Goal: Information Seeking & Learning: Learn about a topic

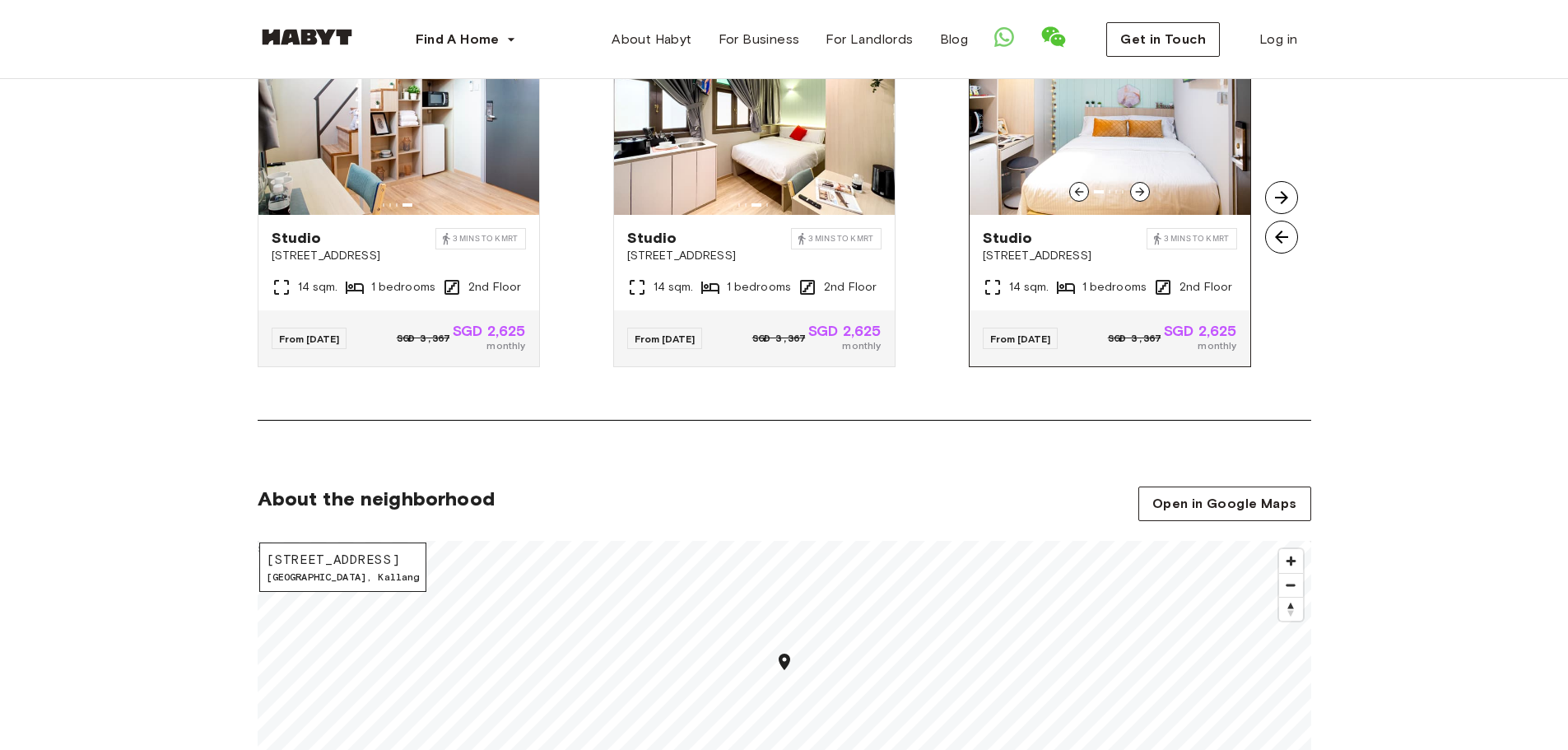
scroll to position [1235, 0]
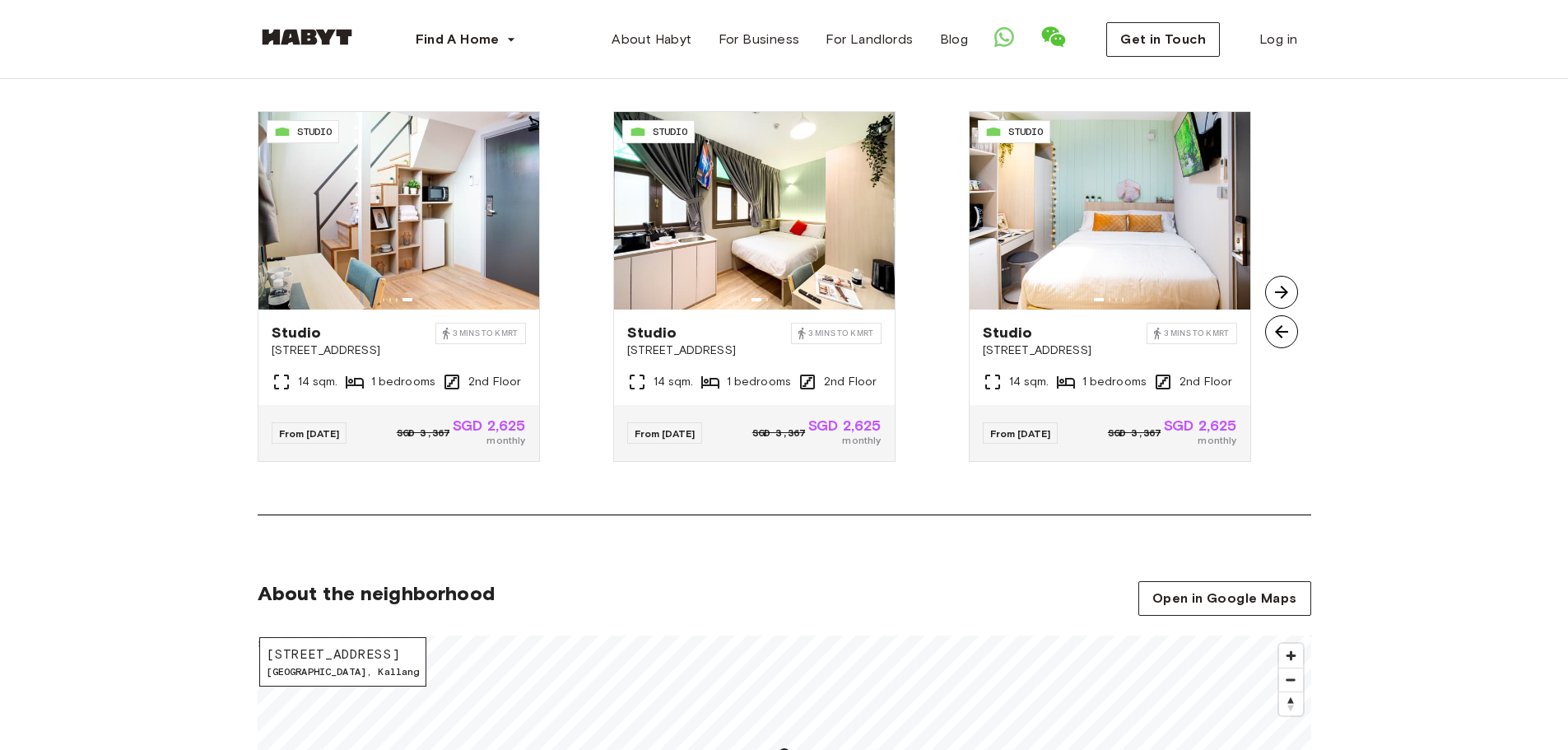
click at [1272, 300] on img at bounding box center [1281, 292] width 33 height 33
click at [1285, 290] on img at bounding box center [1281, 292] width 33 height 33
click at [1286, 291] on img at bounding box center [1281, 292] width 33 height 33
click at [1280, 332] on img at bounding box center [1281, 332] width 33 height 33
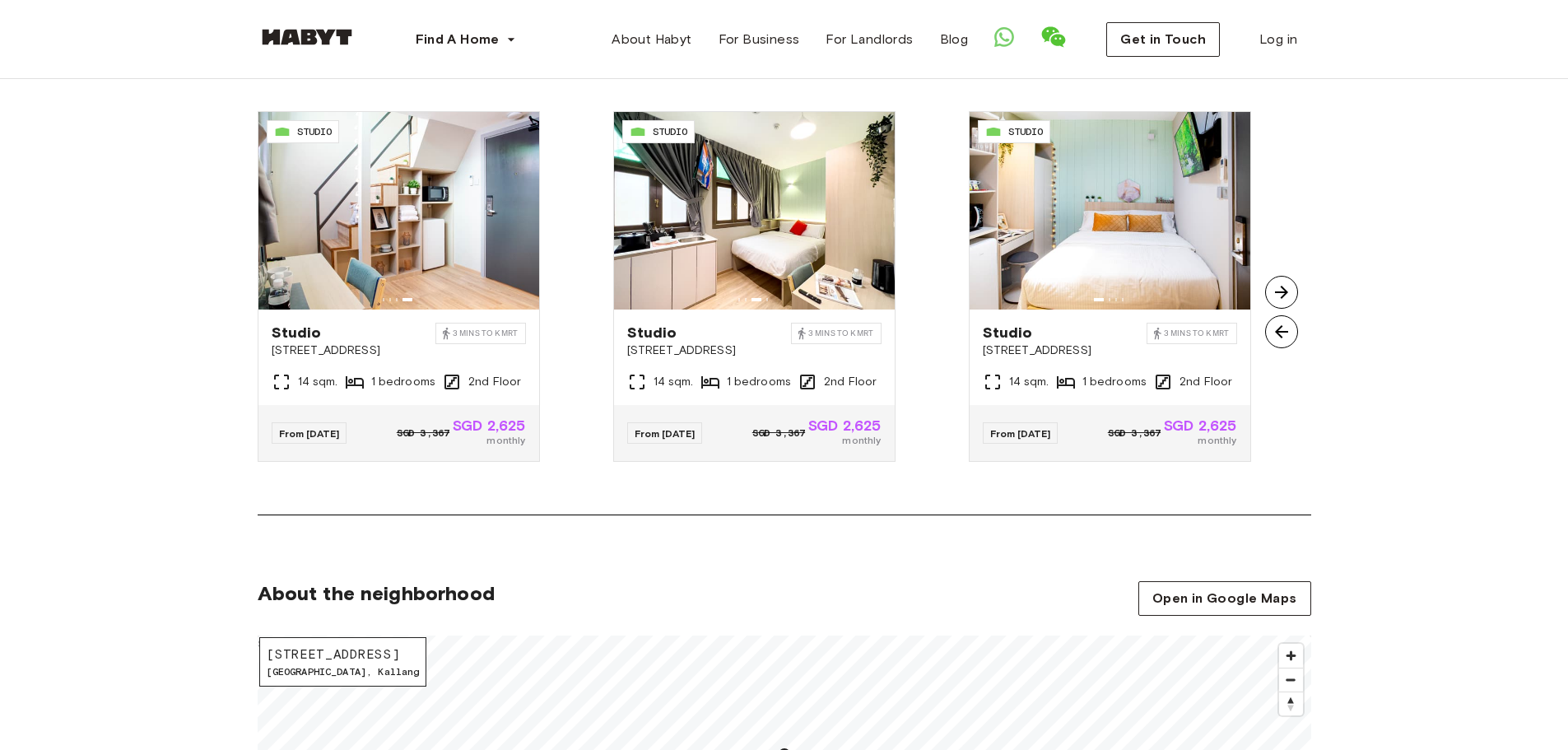
click at [1280, 332] on img at bounding box center [1281, 332] width 33 height 33
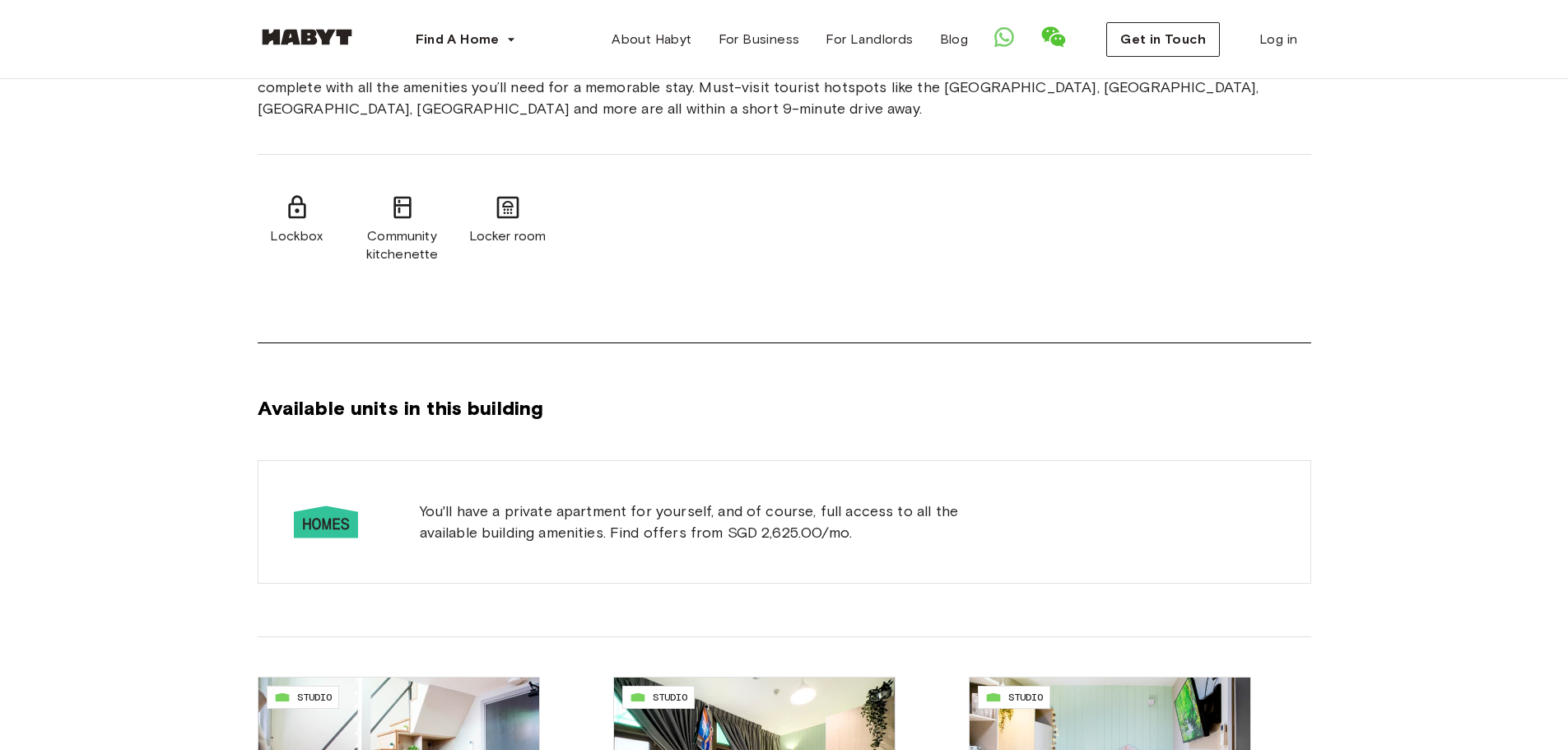
scroll to position [577, 0]
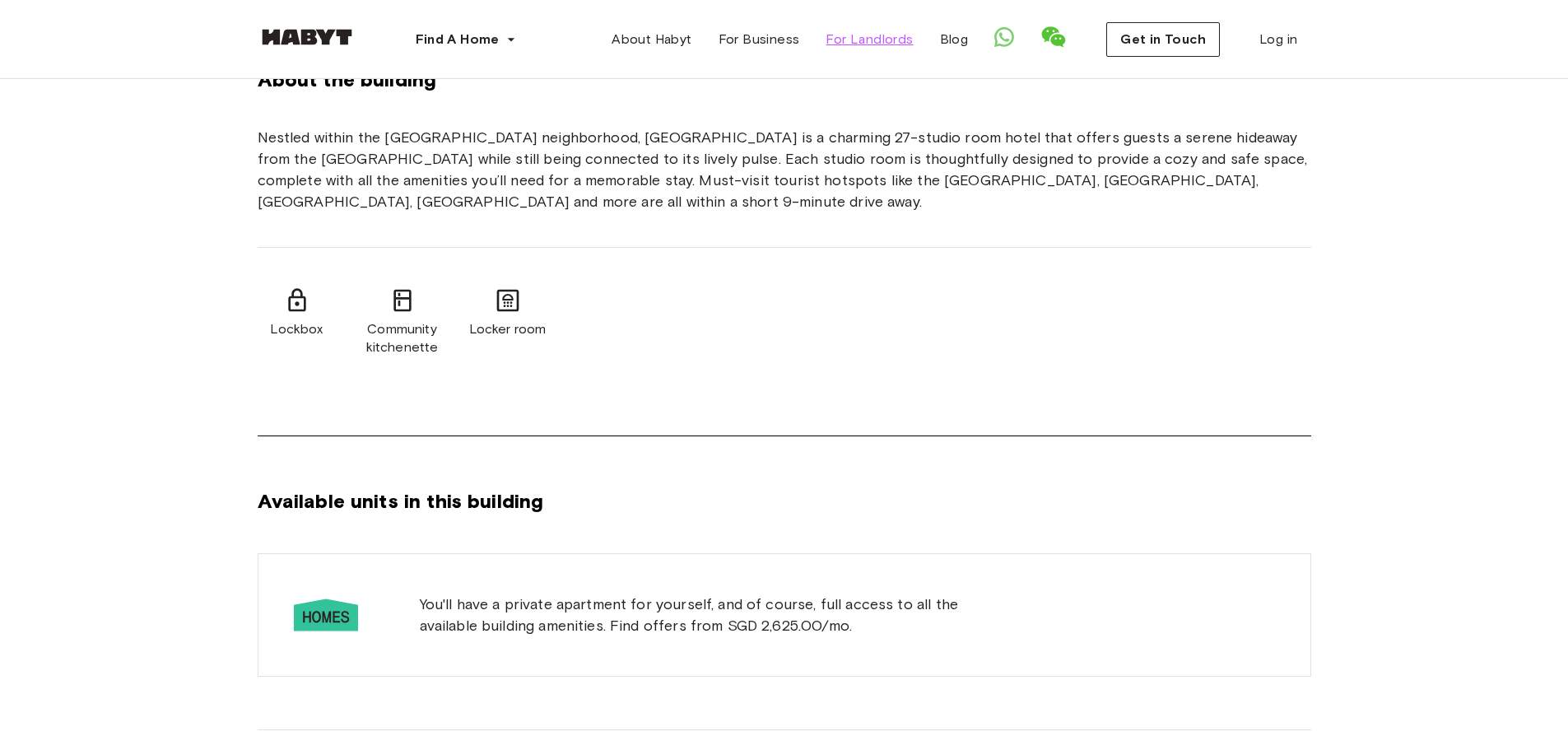
click at [881, 46] on span "For Landlords" at bounding box center [869, 39] width 88 height 20
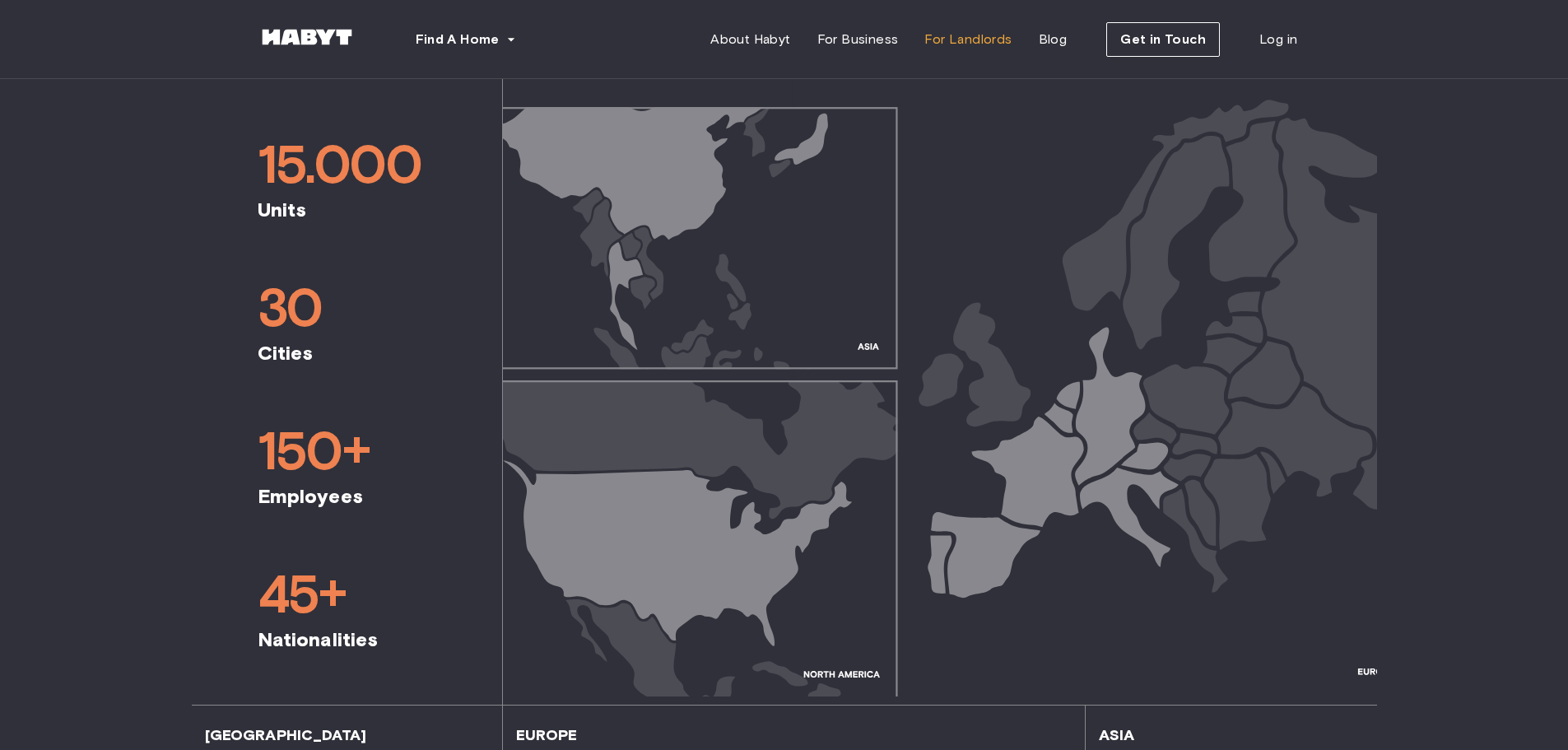
scroll to position [659, 0]
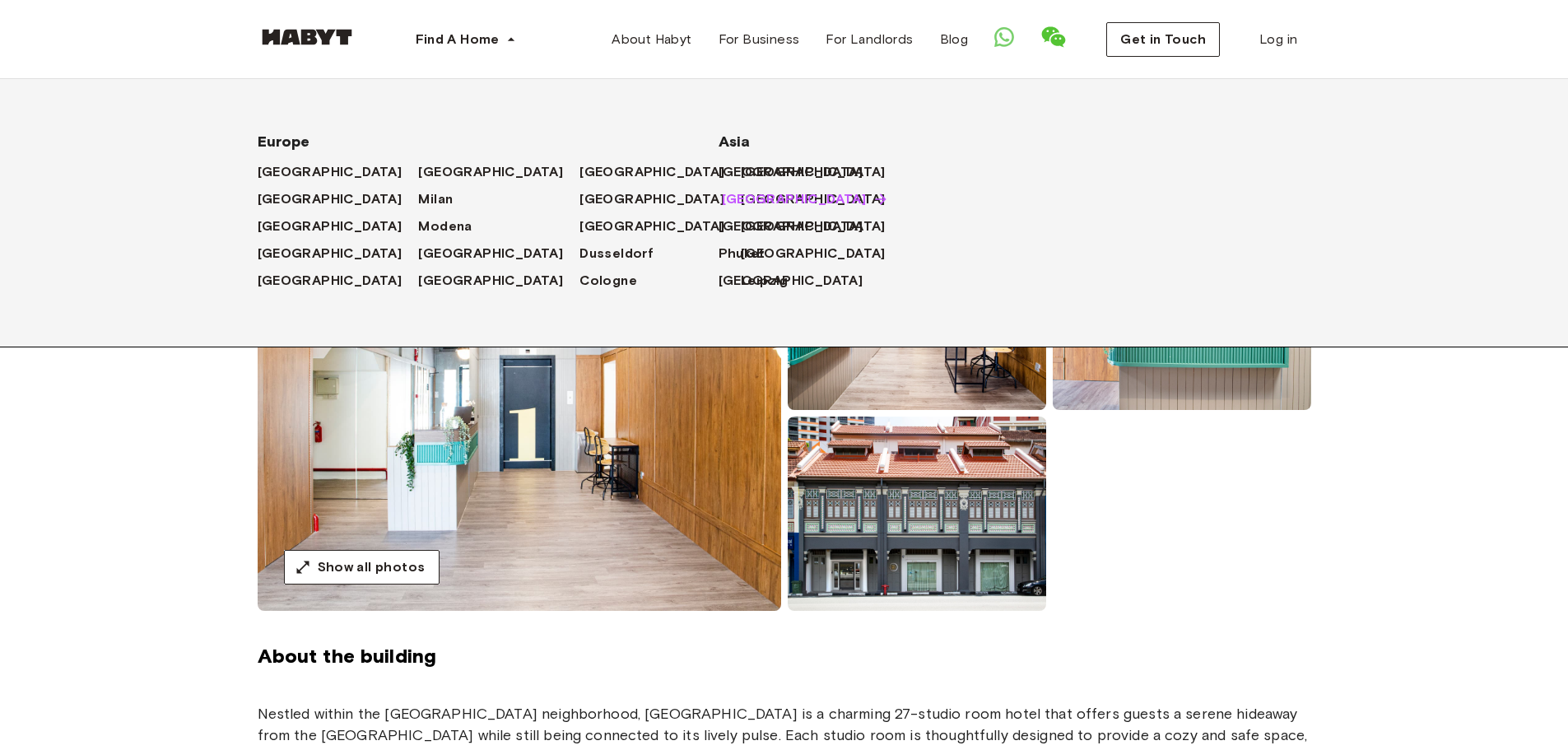
click at [758, 194] on span "[GEOGRAPHIC_DATA]" at bounding box center [794, 199] width 145 height 20
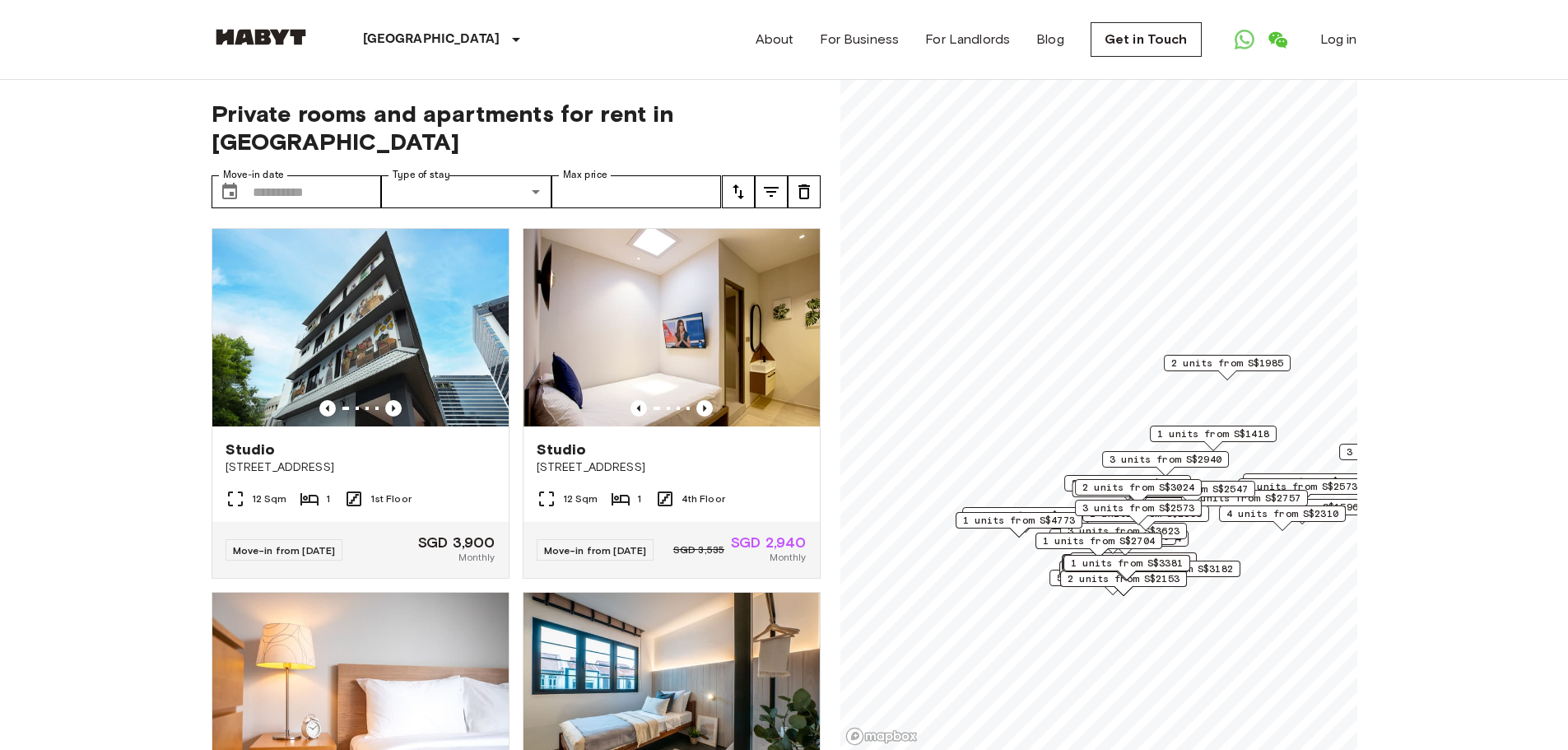
click at [731, 182] on icon "tune" at bounding box center [737, 191] width 20 height 20
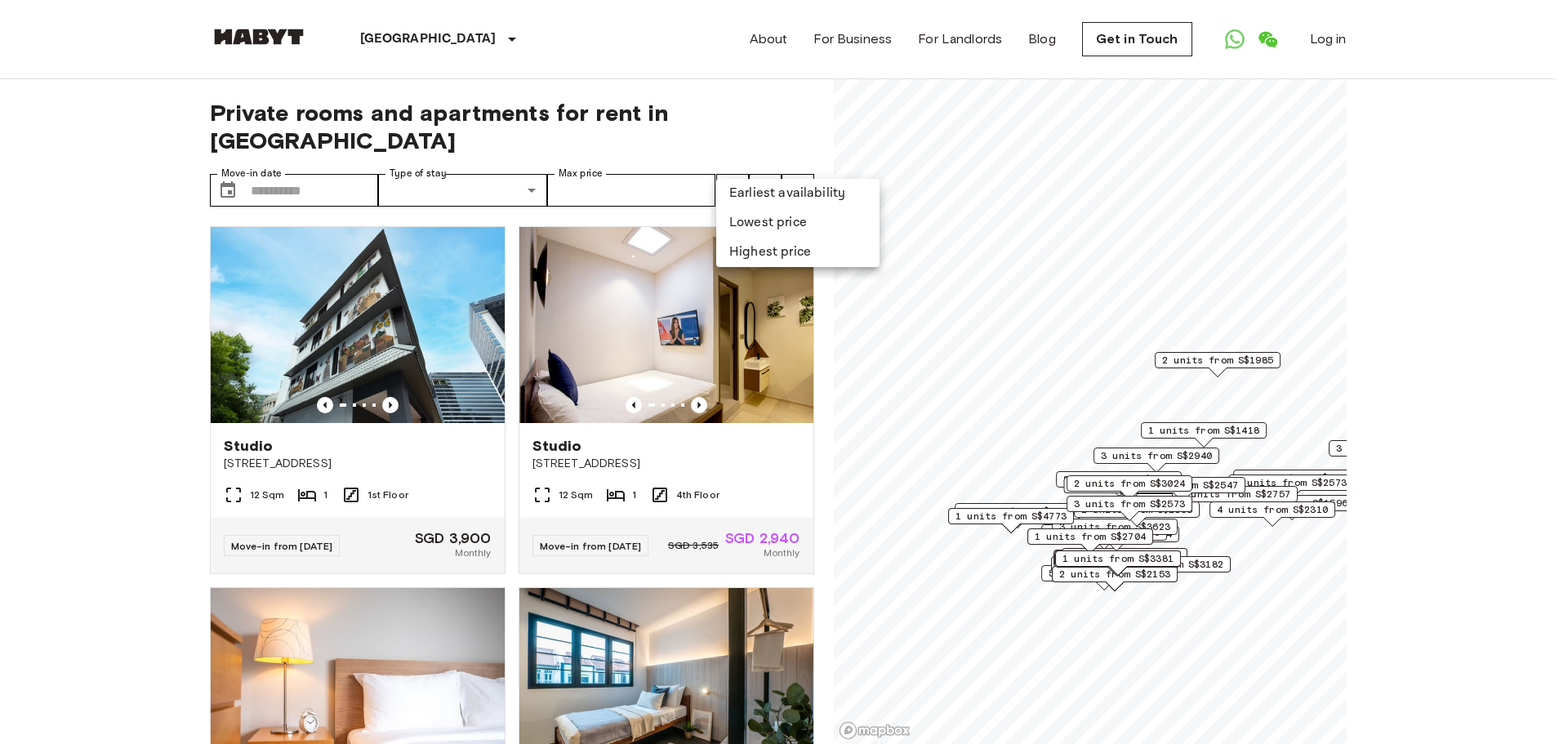
click at [771, 220] on li "Lowest price" at bounding box center [797, 222] width 164 height 29
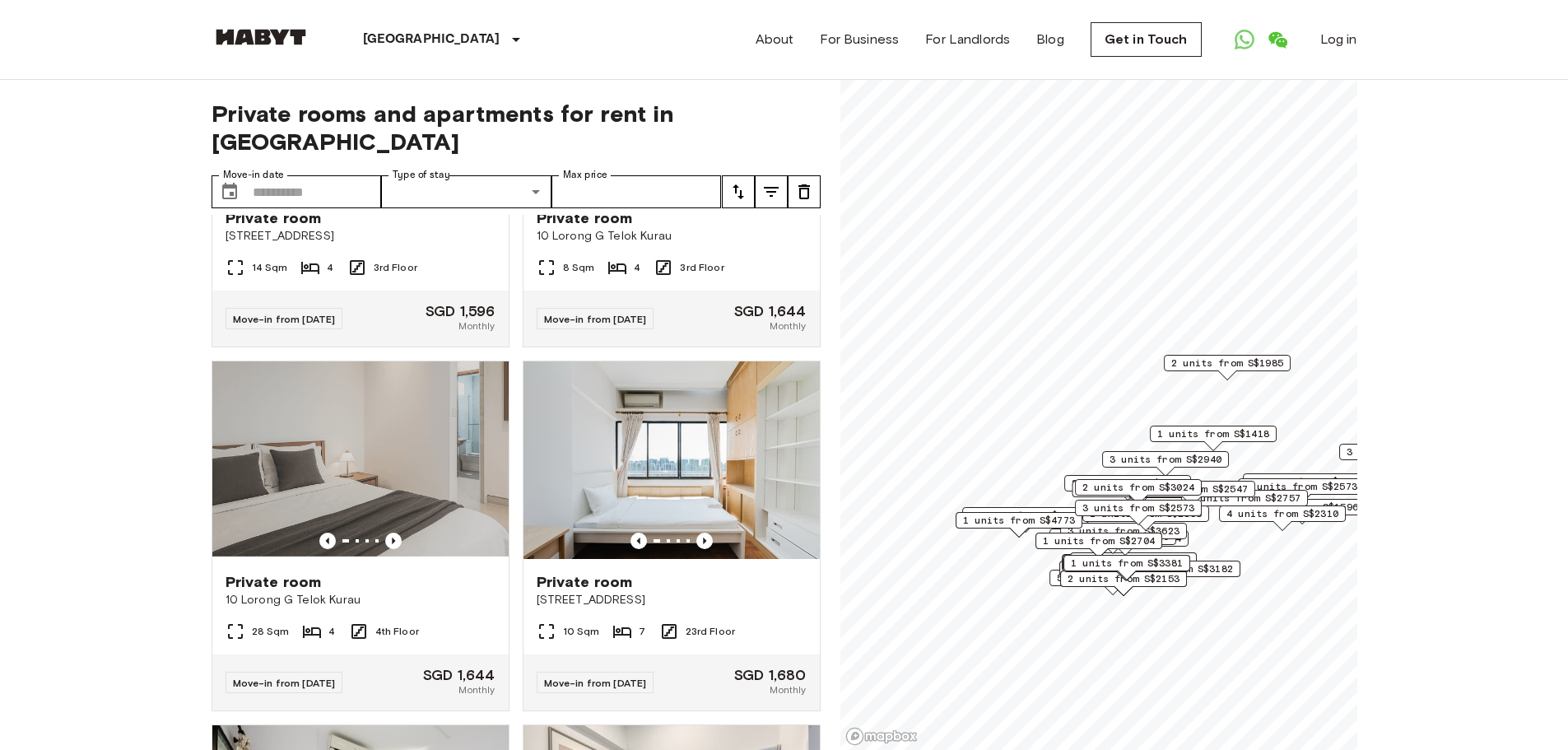
scroll to position [659, 0]
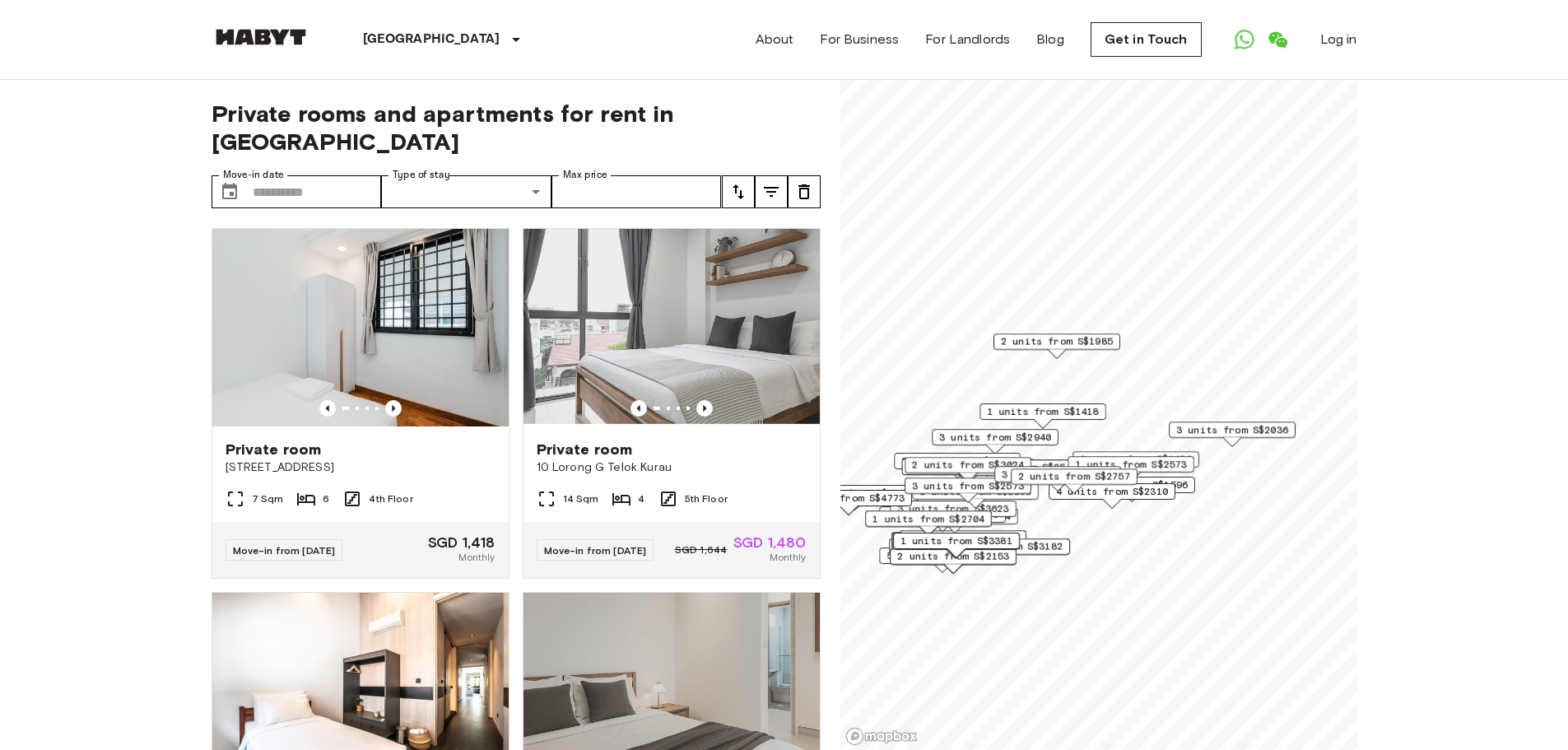
click at [1019, 415] on span "1 units from S$1418" at bounding box center [1043, 412] width 112 height 15
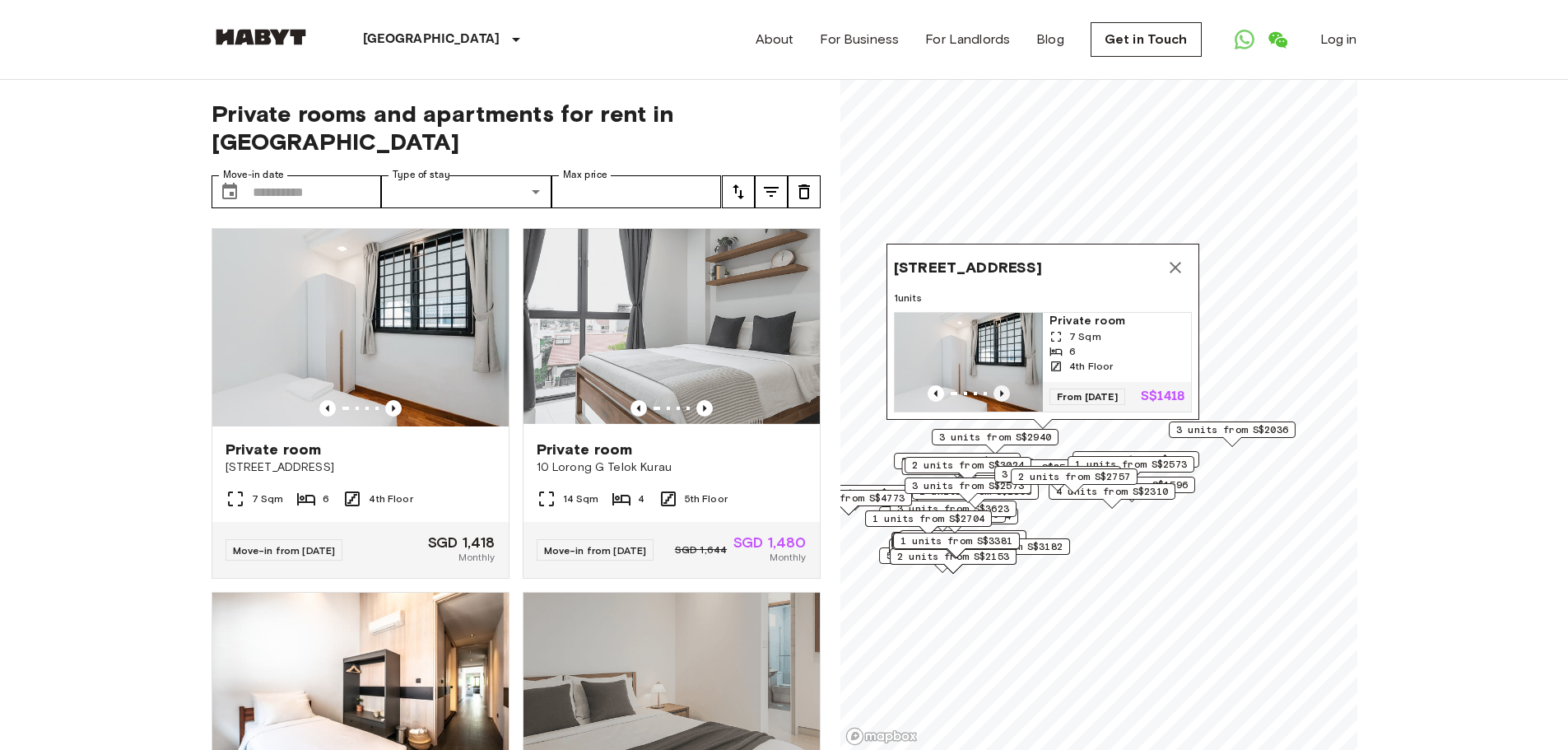
click at [999, 385] on icon "Previous image" at bounding box center [1001, 393] width 16 height 16
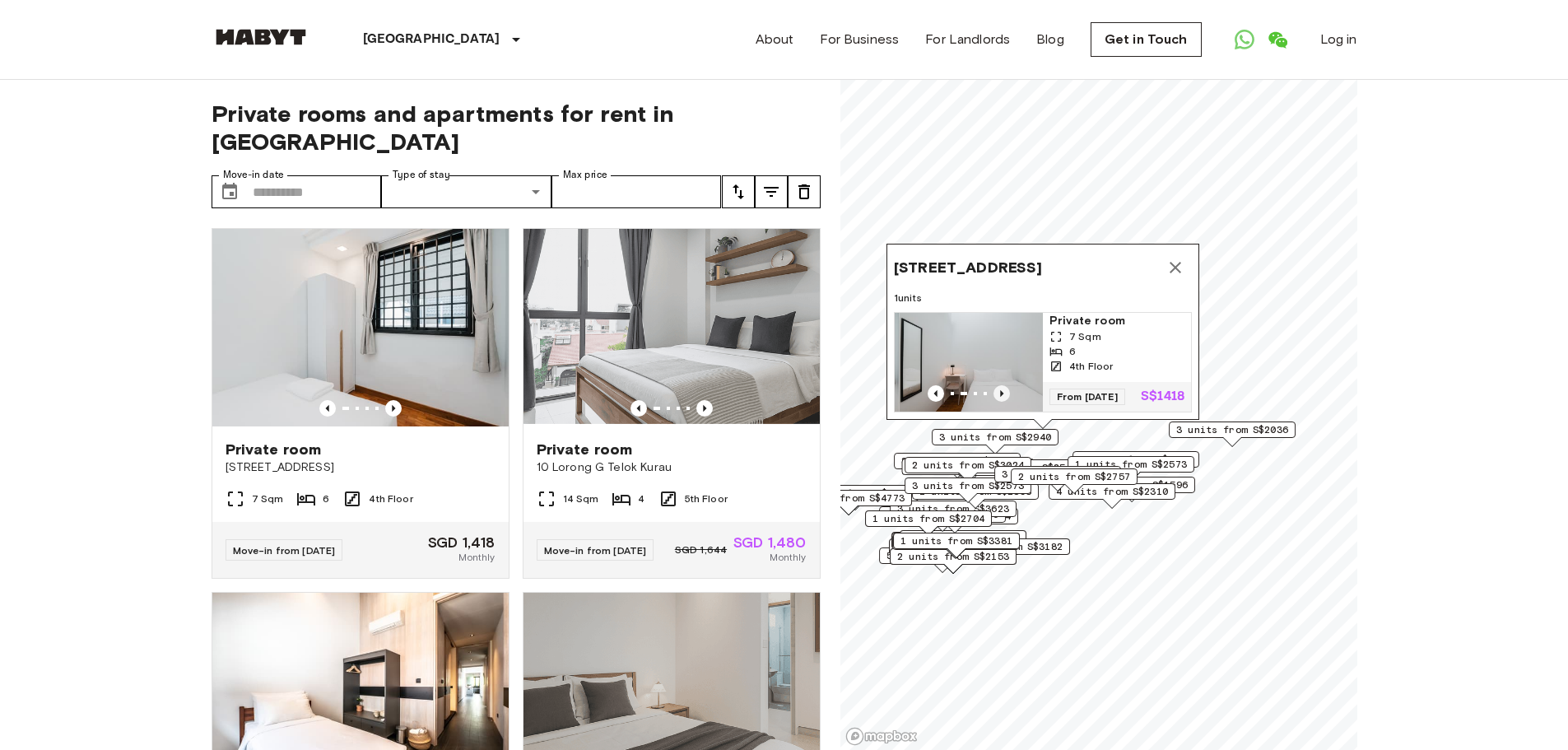
click at [999, 385] on icon "Previous image" at bounding box center [1001, 393] width 16 height 16
click at [1177, 262] on icon "Map marker" at bounding box center [1175, 268] width 11 height 11
